Goal: Information Seeking & Learning: Learn about a topic

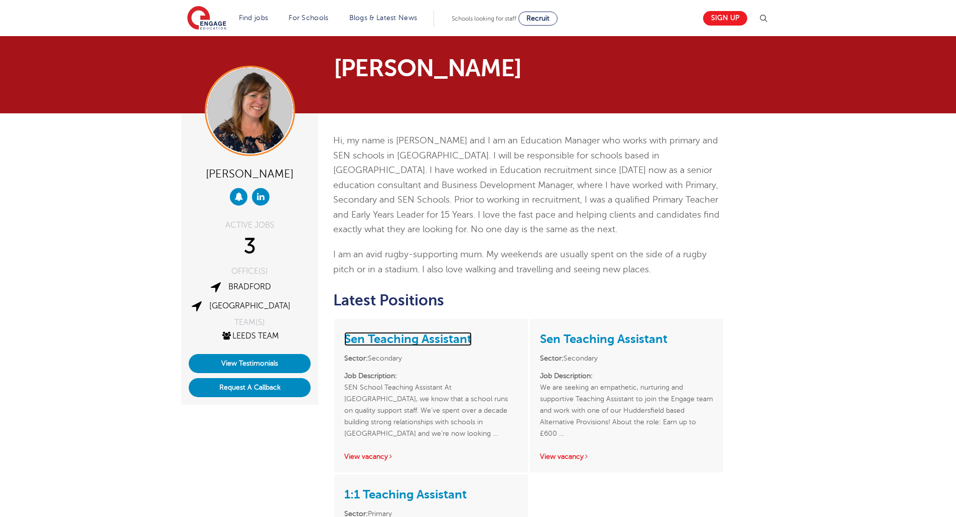
click at [392, 341] on link "Sen Teaching Assistant" at bounding box center [407, 339] width 127 height 14
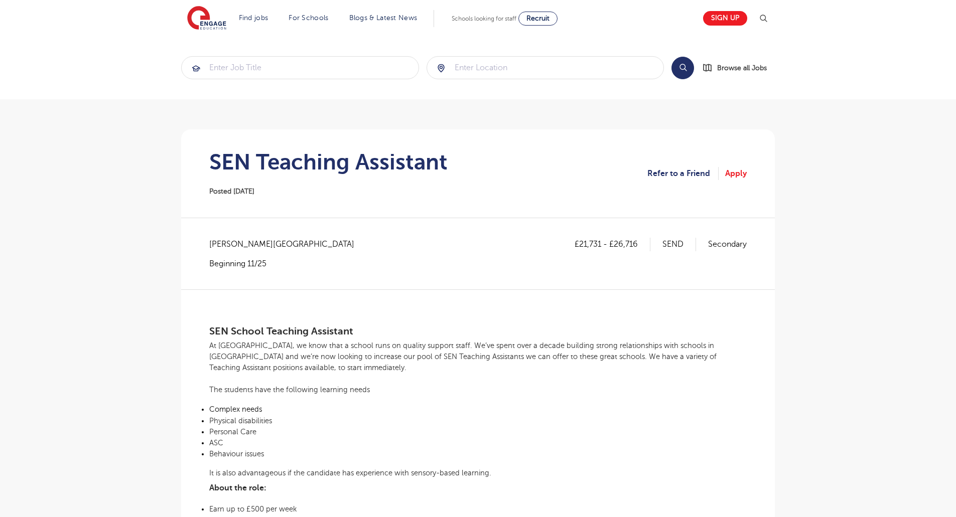
click at [603, 281] on div "£21,731 - £26,716 SEND Secondary [GEOGRAPHIC_DATA][PERSON_NAME][GEOGRAPHIC_DATA…" at bounding box center [478, 263] width 538 height 51
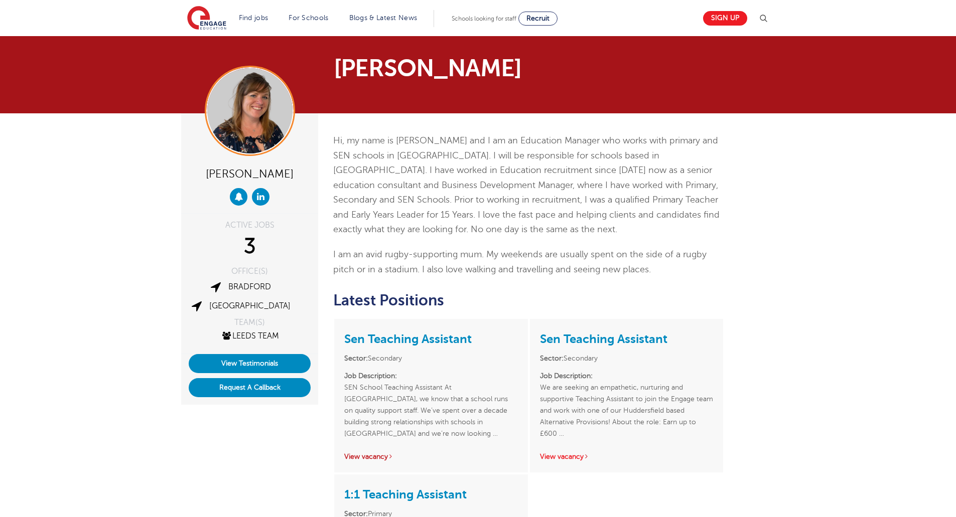
click at [359, 455] on link "View vacancy" at bounding box center [368, 457] width 49 height 8
click at [91, 315] on div "Joanne Wright ACTIVE JOBS 3 OFFICE(S) Bradford Leeds TEAM(S) Leeds Team View Te…" at bounding box center [478, 417] width 956 height 608
